Goal: Task Accomplishment & Management: Manage account settings

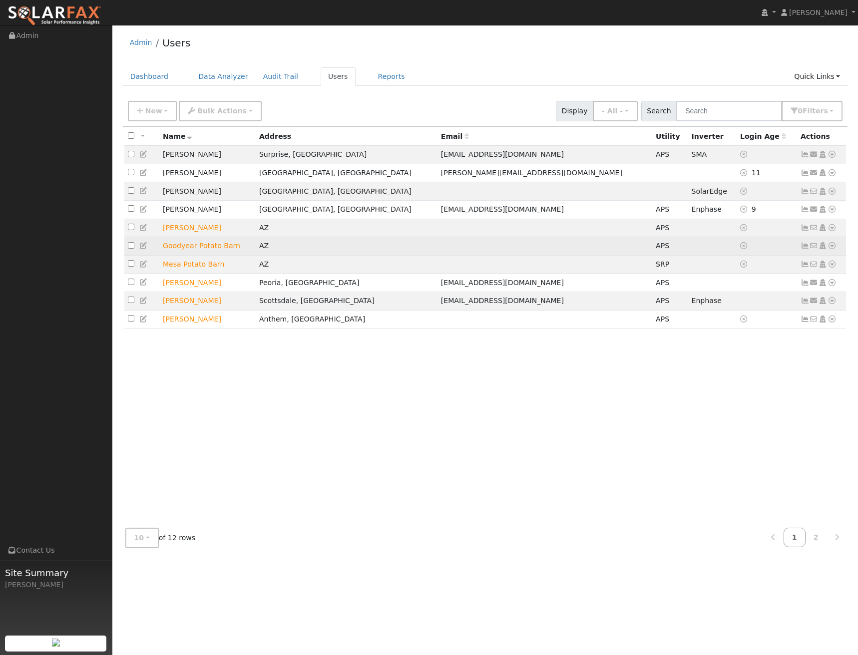
click at [130, 249] on input "checkbox" at bounding box center [131, 245] width 6 height 6
checkbox input "true"
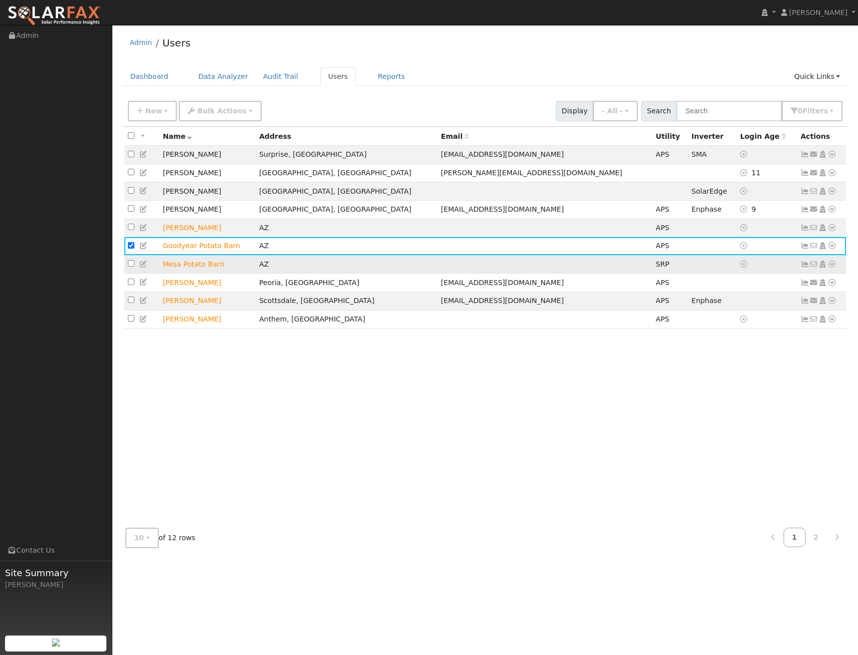
click at [131, 267] on input "checkbox" at bounding box center [131, 263] width 6 height 6
checkbox input "true"
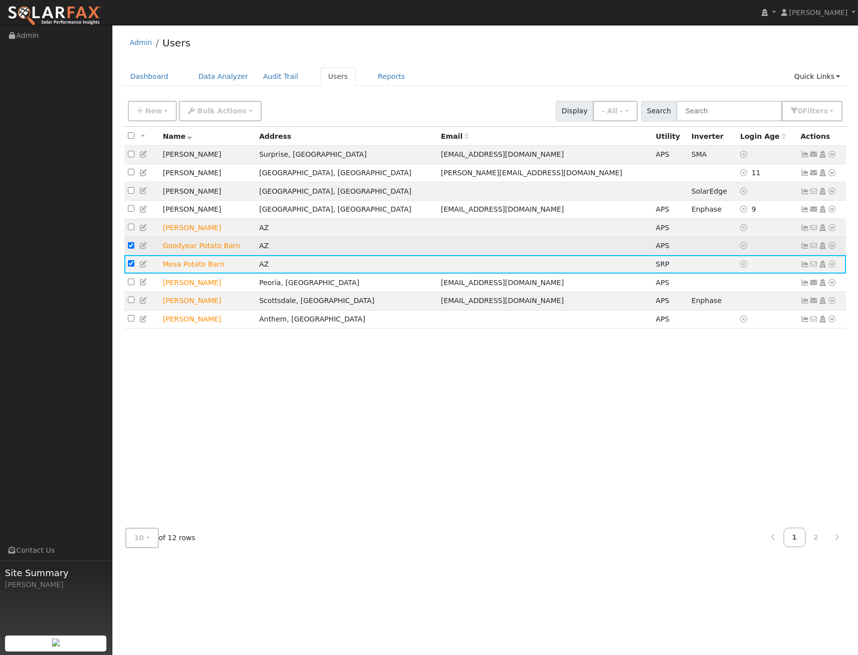
click at [131, 249] on input "checkbox" at bounding box center [131, 245] width 6 height 6
checkbox input "false"
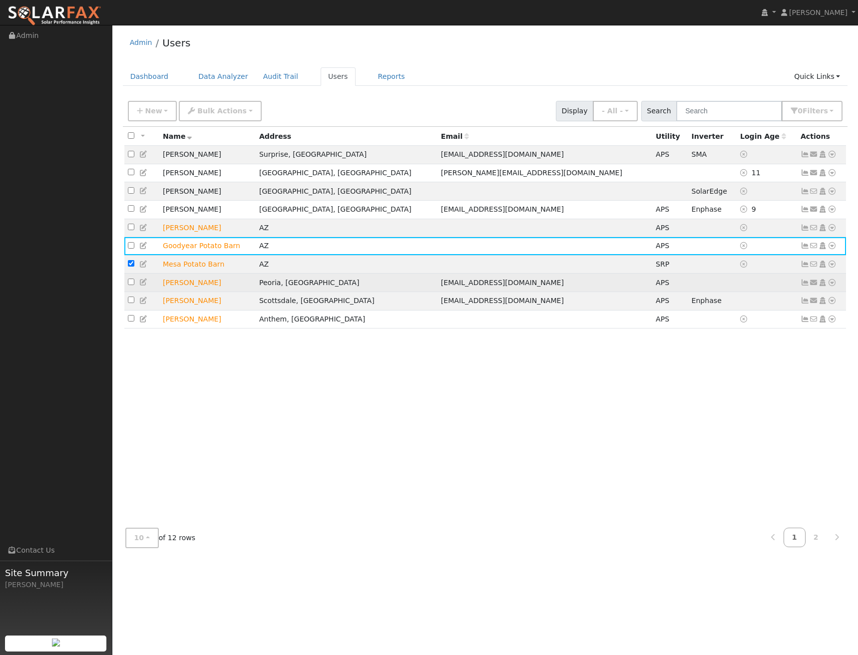
click at [133, 285] on input "checkbox" at bounding box center [131, 282] width 6 height 6
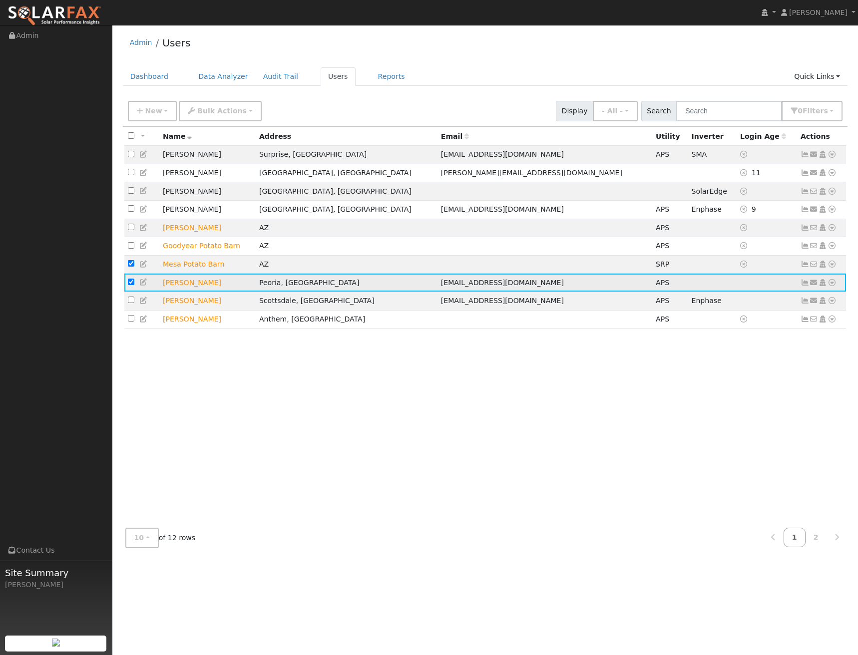
click at [831, 286] on icon at bounding box center [832, 282] width 9 height 7
click at [133, 285] on input "checkbox" at bounding box center [131, 282] width 6 height 6
checkbox input "false"
click at [132, 267] on input "checkbox" at bounding box center [131, 263] width 6 height 6
checkbox input "false"
